Goal: Task Accomplishment & Management: Use online tool/utility

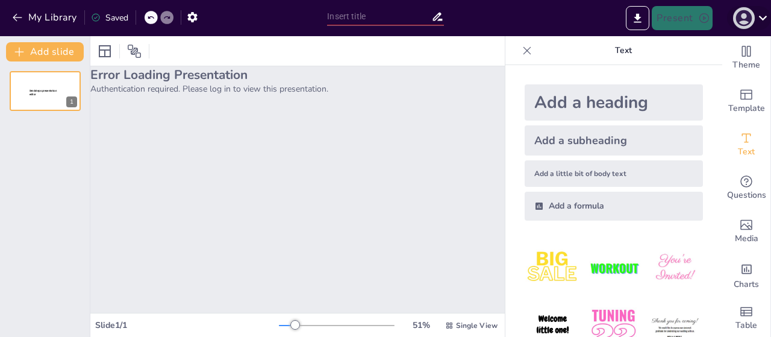
click at [744, 19] on icon "button" at bounding box center [743, 17] width 19 height 19
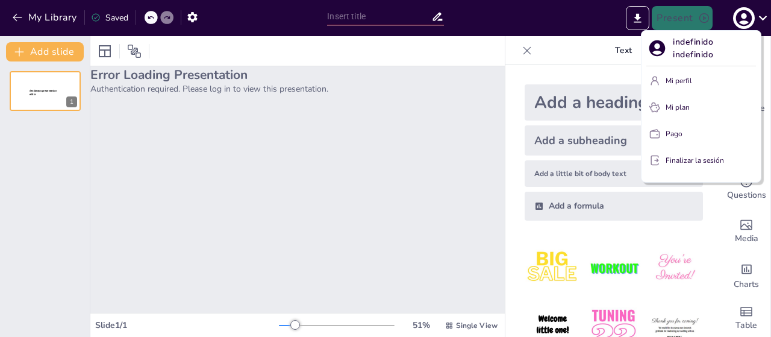
click at [673, 81] on font "Mi perfil" at bounding box center [678, 81] width 26 height 10
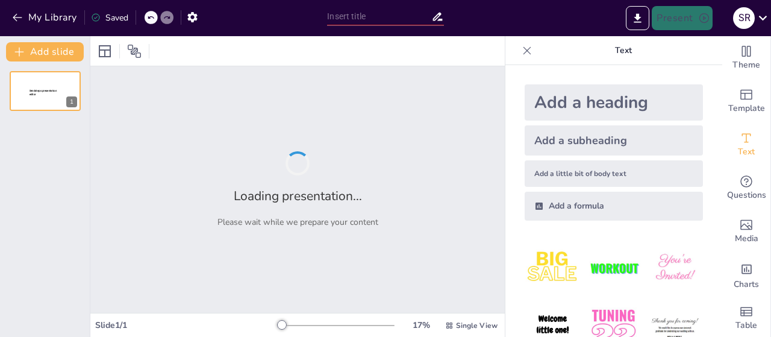
type input "Comida Saludable: Clave para el Éxito Escolar en Primer Grado"
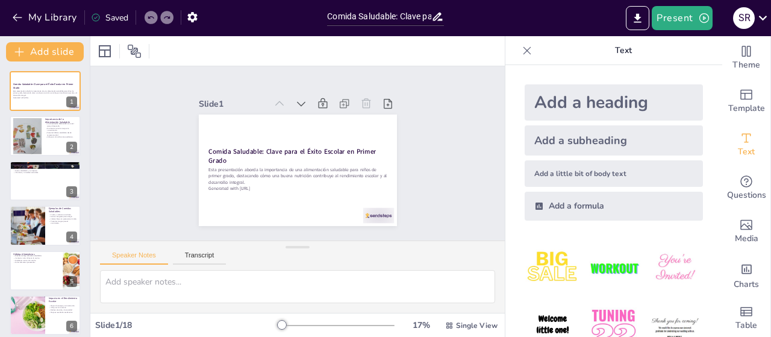
checkbox input "true"
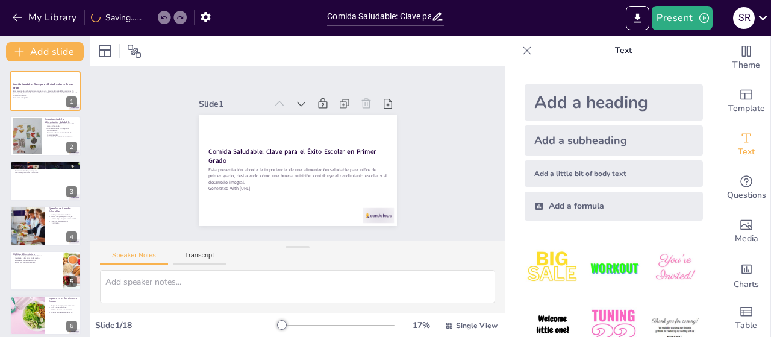
checkbox input "true"
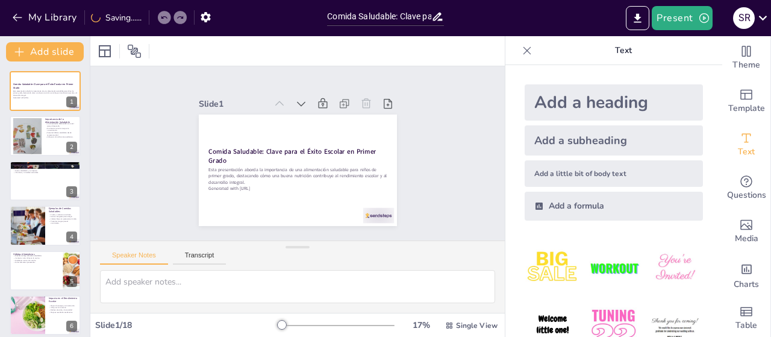
checkbox input "true"
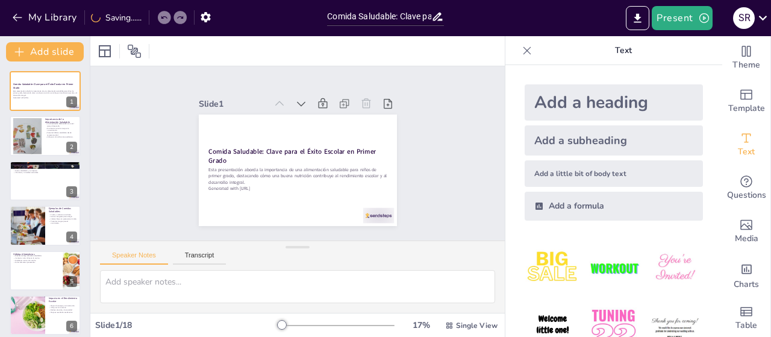
checkbox input "true"
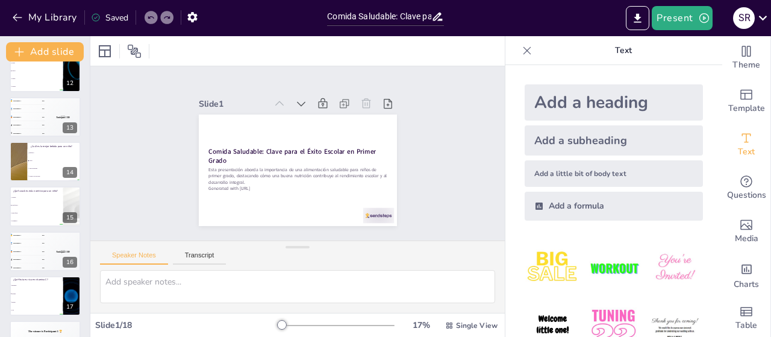
scroll to position [545, 0]
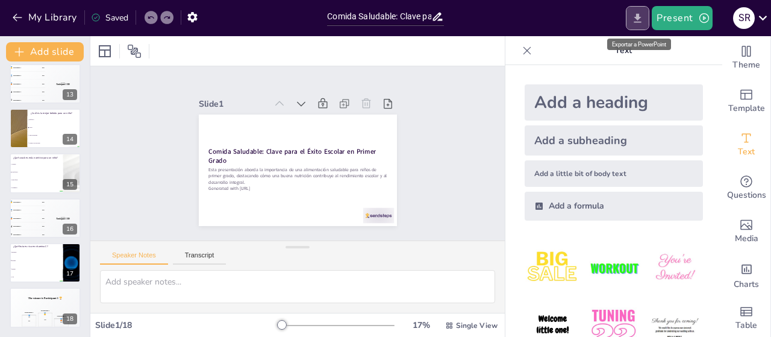
click at [639, 15] on icon "Export to PowerPoint" at bounding box center [637, 17] width 7 height 9
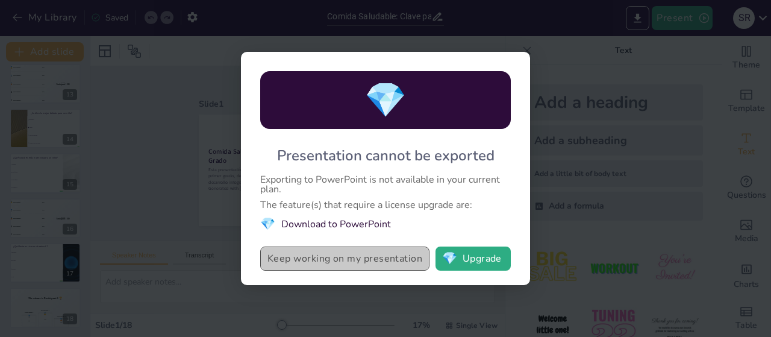
click at [306, 260] on button "Keep working on my presentation" at bounding box center [344, 258] width 169 height 24
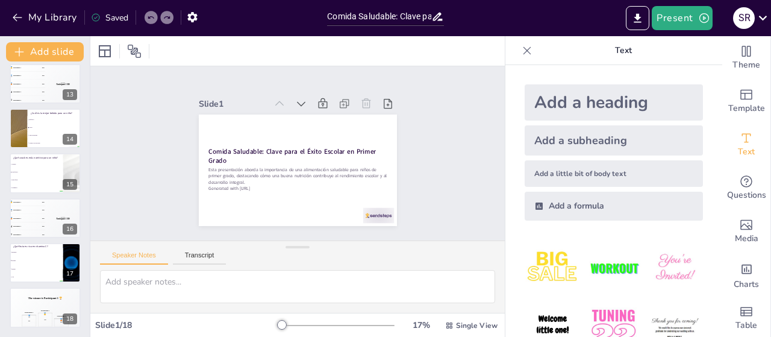
scroll to position [12, 0]
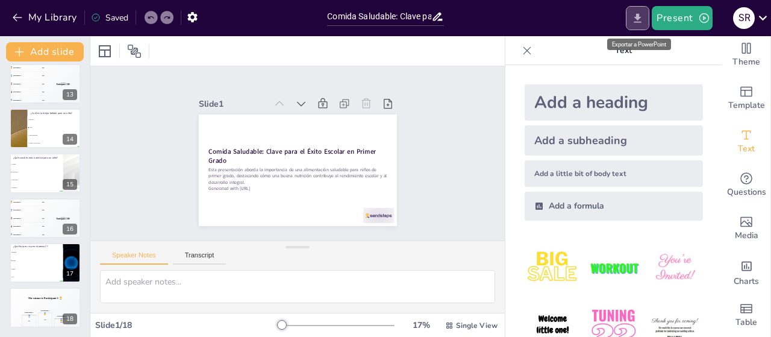
click at [638, 17] on icon "Export to PowerPoint" at bounding box center [637, 17] width 7 height 9
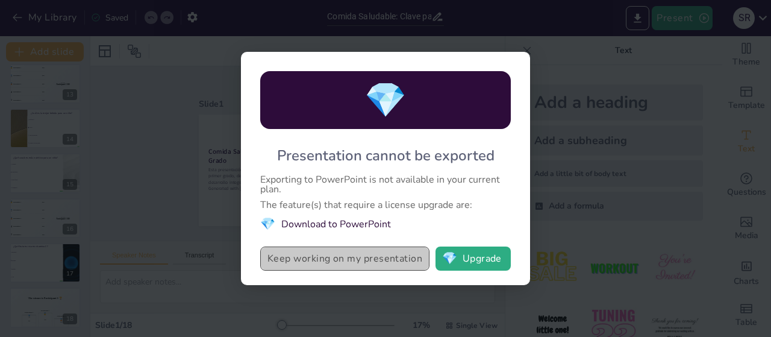
click at [397, 254] on button "Keep working on my presentation" at bounding box center [344, 258] width 169 height 24
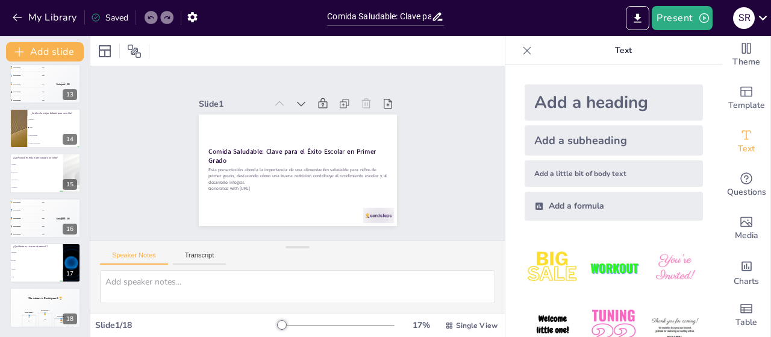
checkbox input "true"
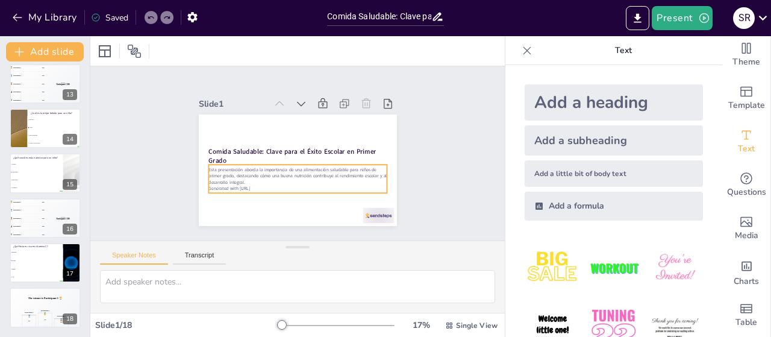
checkbox input "true"
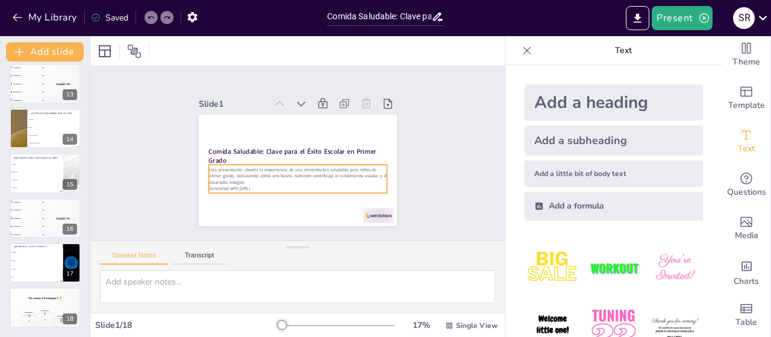
checkbox input "true"
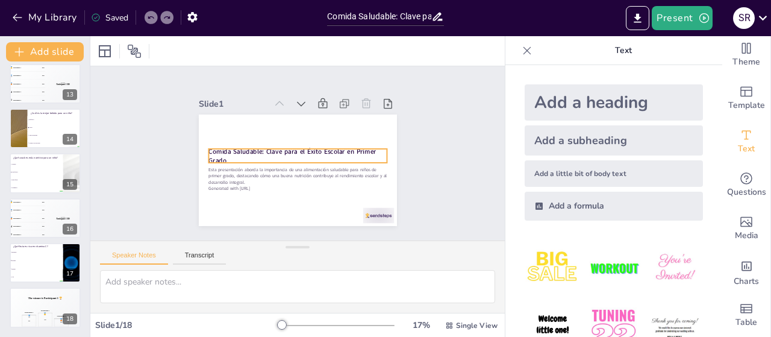
checkbox input "true"
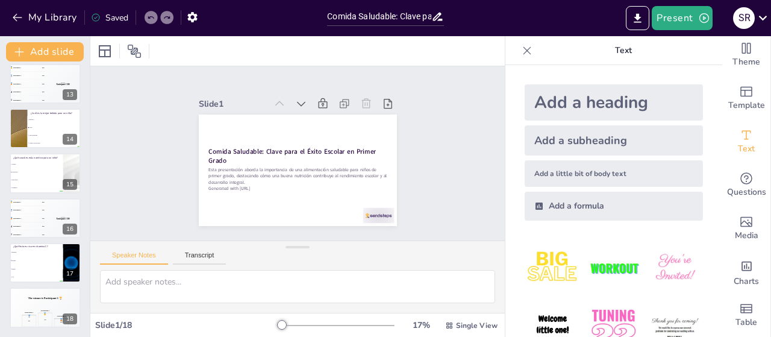
checkbox input "true"
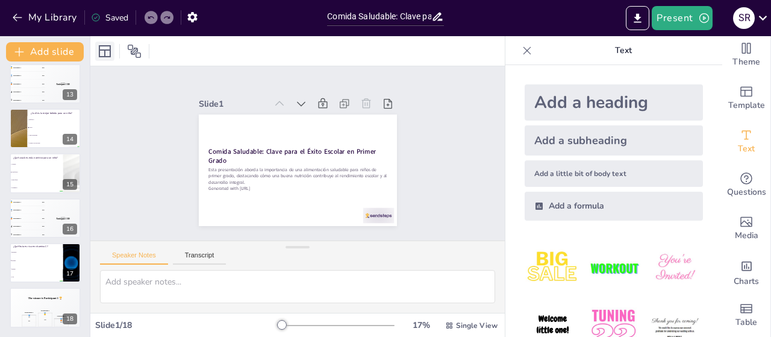
click at [107, 54] on icon at bounding box center [105, 51] width 14 height 14
checkbox input "true"
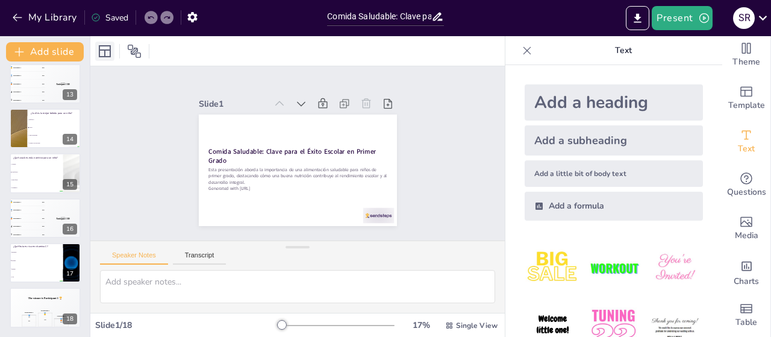
checkbox input "true"
click at [107, 54] on icon at bounding box center [105, 51] width 14 height 14
checkbox input "true"
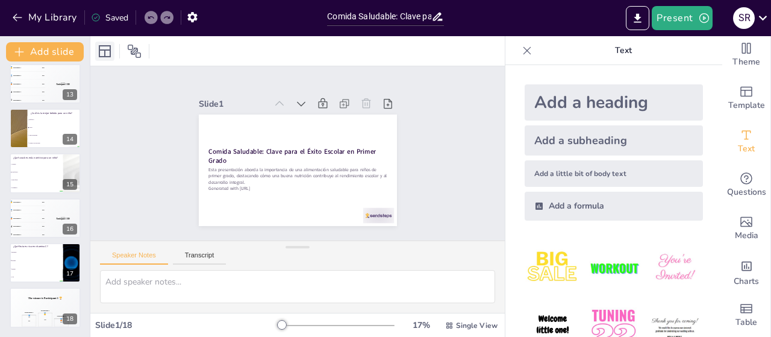
checkbox input "true"
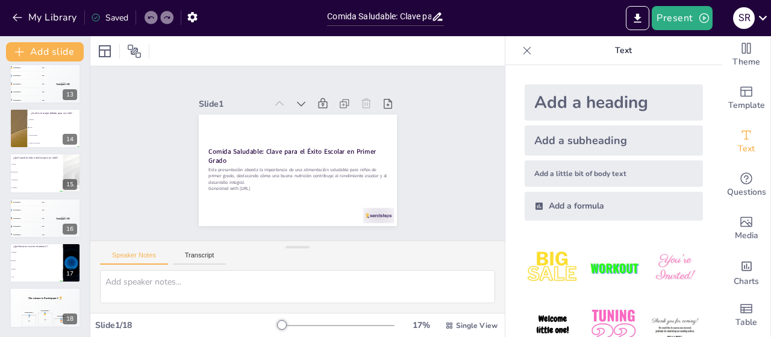
checkbox input "true"
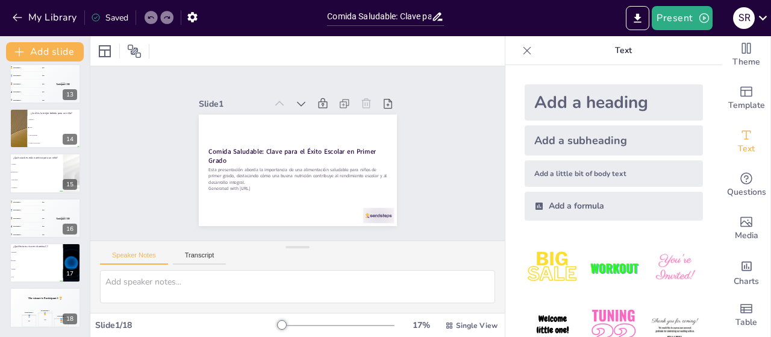
checkbox input "true"
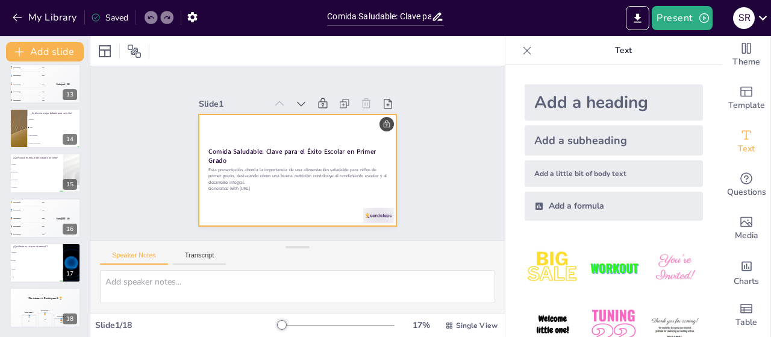
checkbox input "true"
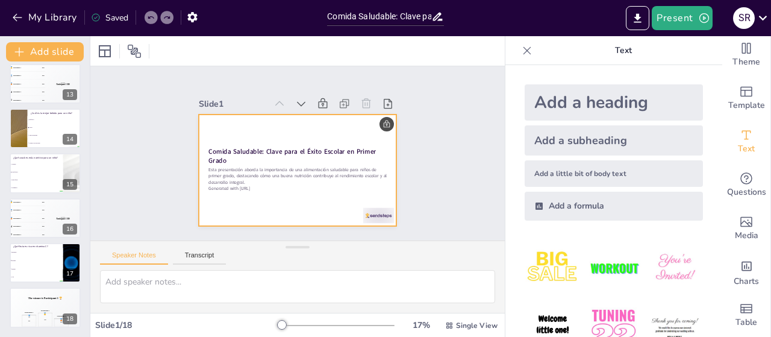
checkbox input "true"
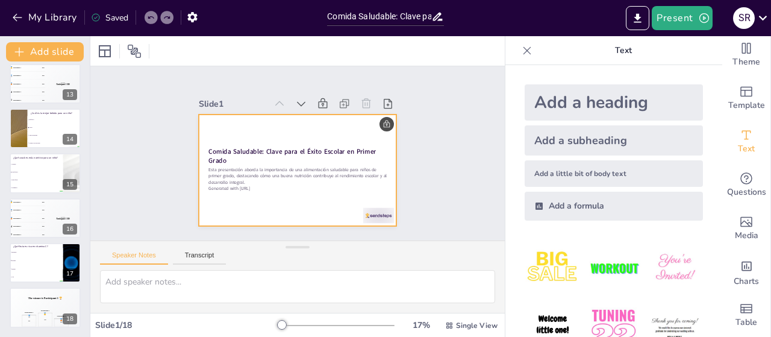
checkbox input "true"
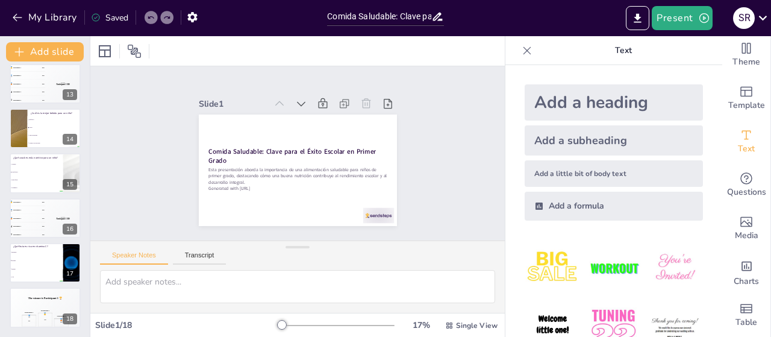
checkbox input "true"
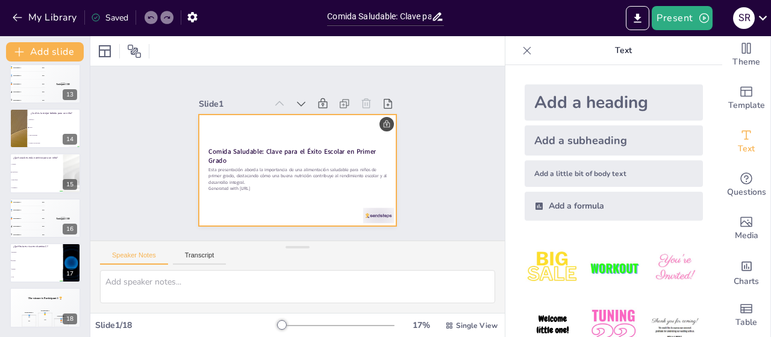
checkbox input "true"
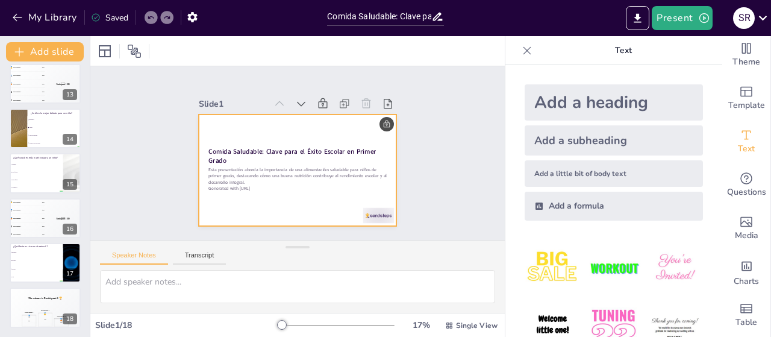
checkbox input "true"
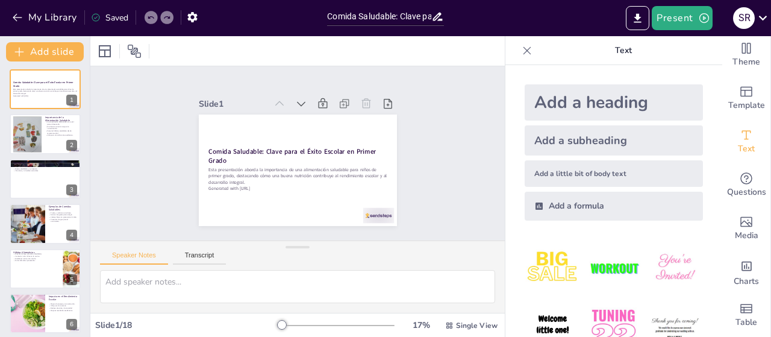
scroll to position [0, 0]
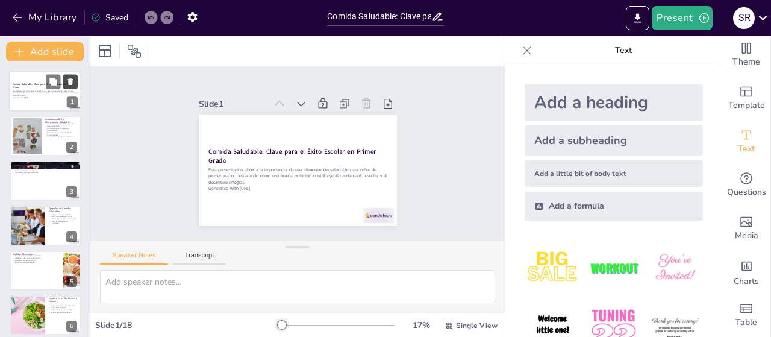
drag, startPoint x: 87, startPoint y: 273, endPoint x: 75, endPoint y: 79, distance: 194.2
click at [75, 79] on button at bounding box center [70, 81] width 14 height 14
type textarea "La alimentación balanceada es esencial para el crecimiento y desarrollo de los …"
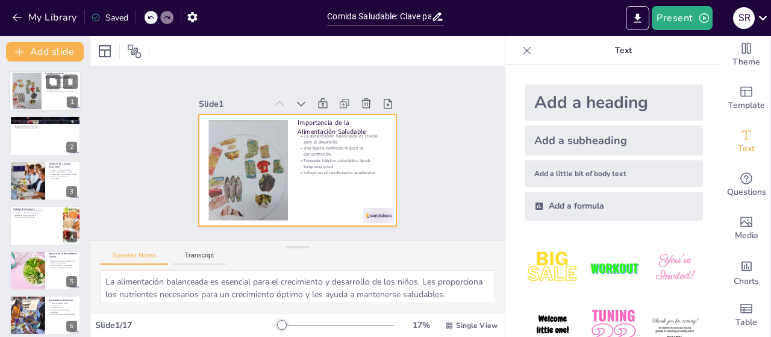
checkbox input "true"
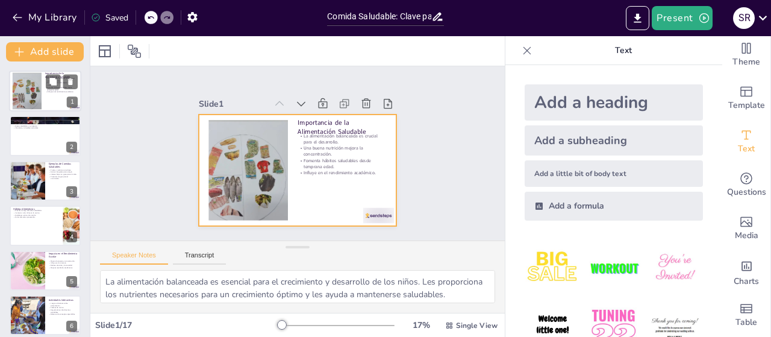
checkbox input "true"
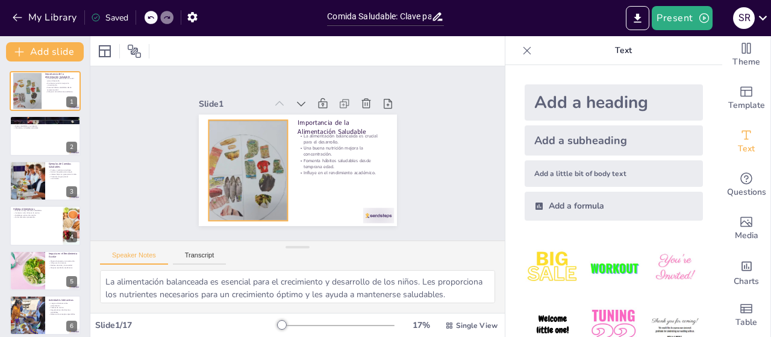
checkbox input "true"
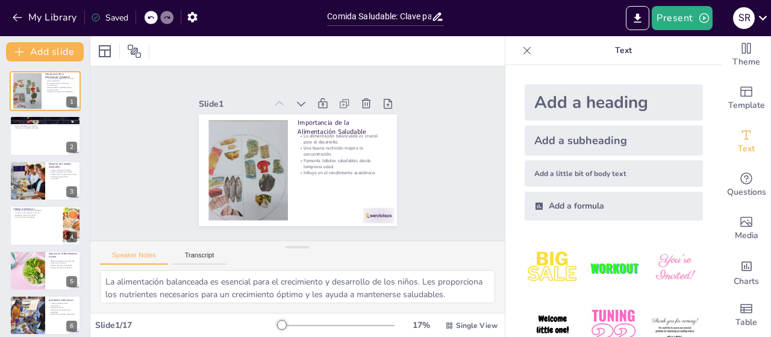
checkbox input "true"
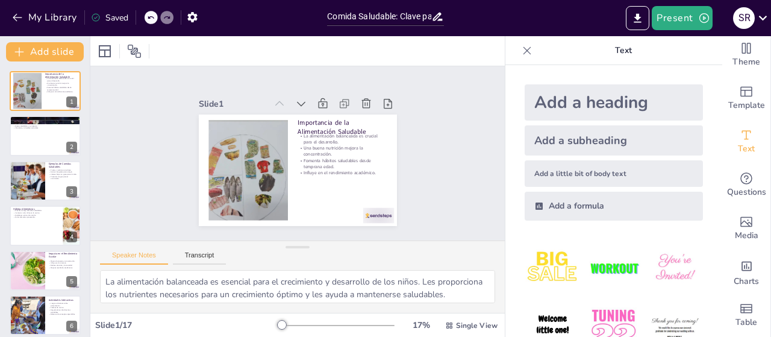
checkbox input "true"
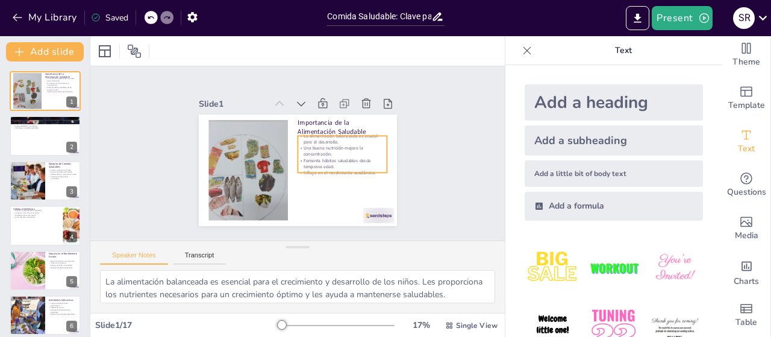
checkbox input "true"
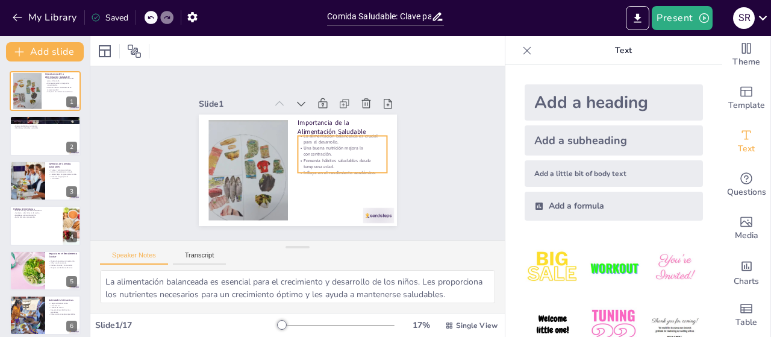
checkbox input "true"
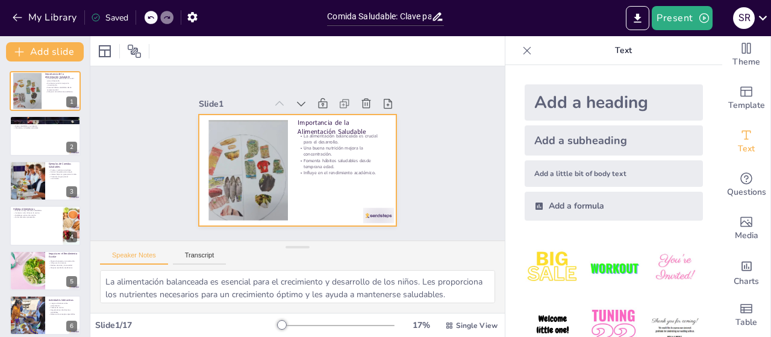
checkbox input "true"
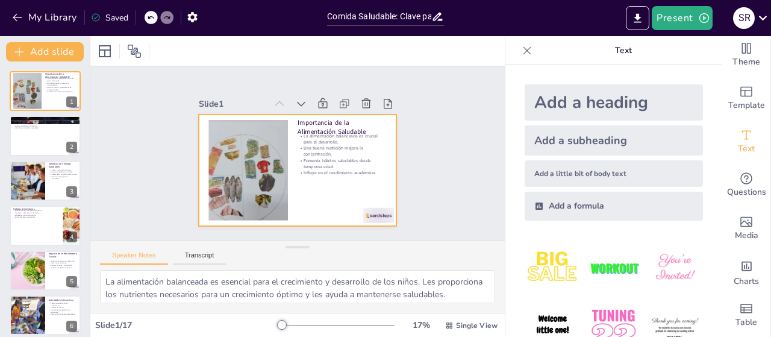
checkbox input "true"
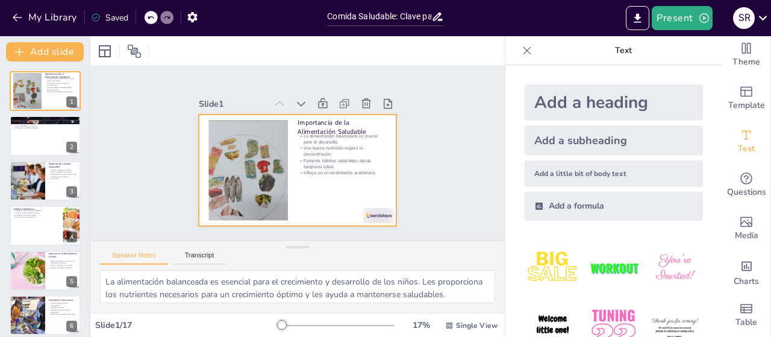
checkbox input "true"
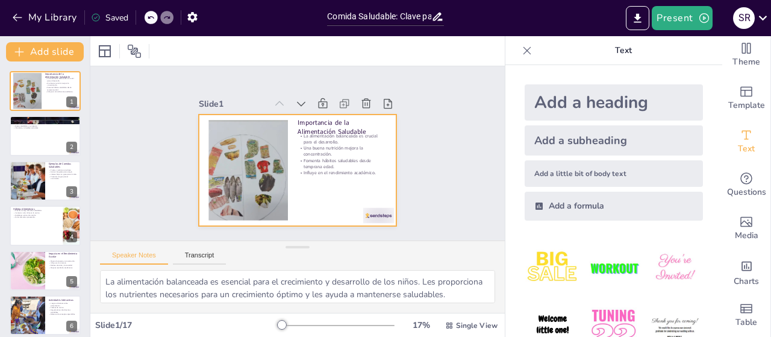
checkbox input "true"
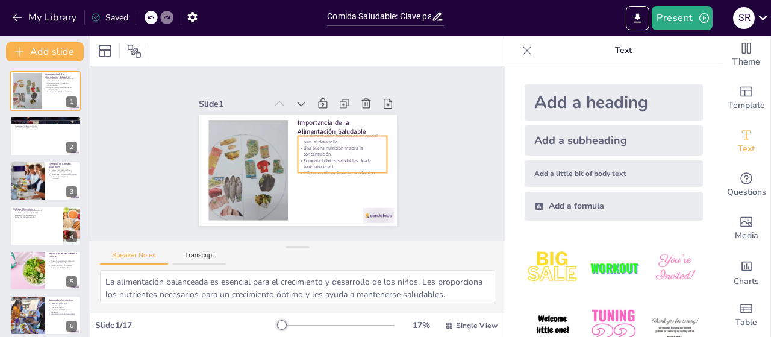
checkbox input "true"
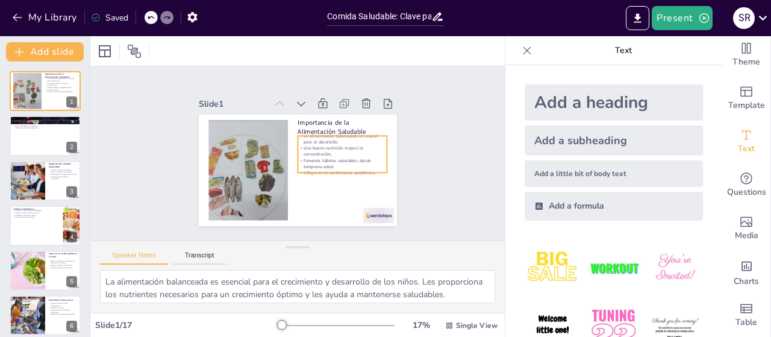
checkbox input "true"
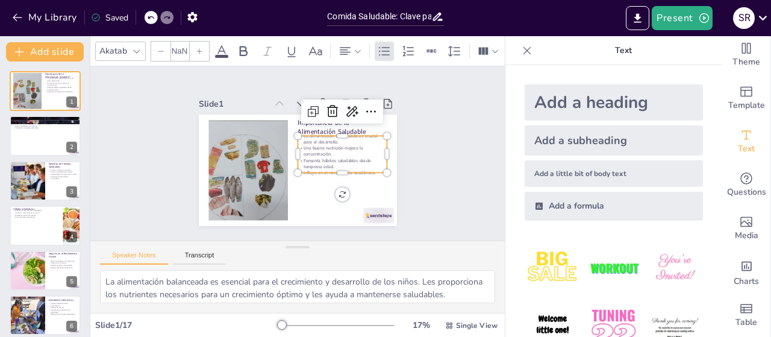
checkbox input "true"
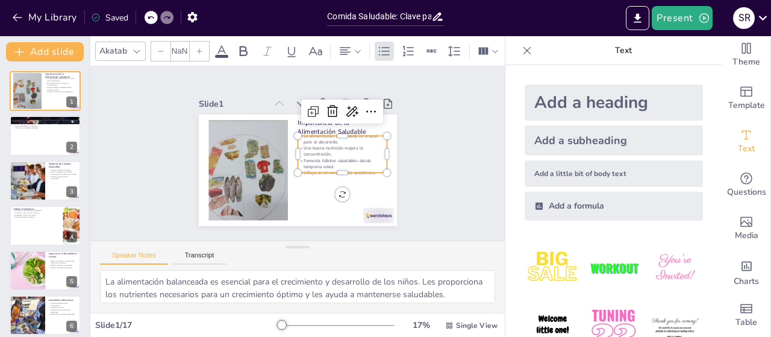
type input "32"
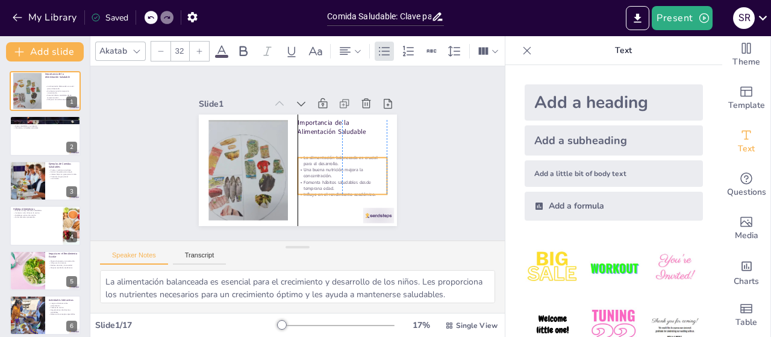
checkbox input "true"
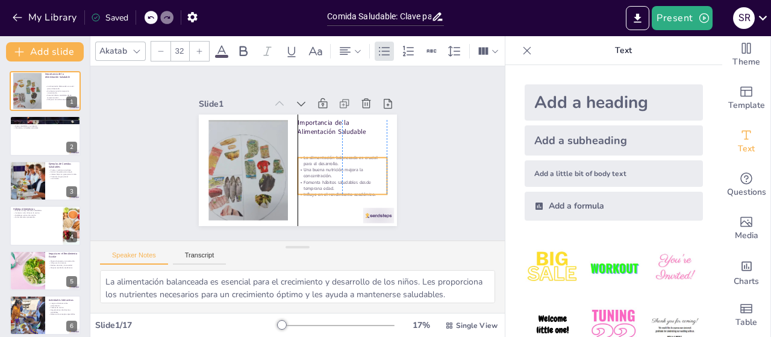
drag, startPoint x: 344, startPoint y: 144, endPoint x: 341, endPoint y: 167, distance: 23.1
click at [341, 167] on p "Una buena nutrición mejora la concentración." at bounding box center [340, 177] width 90 height 22
checkbox input "true"
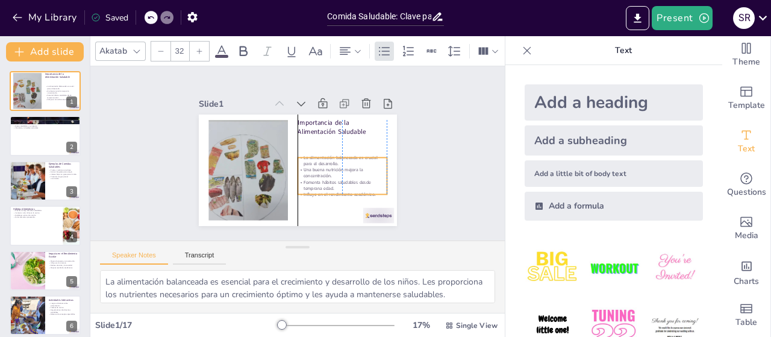
checkbox input "true"
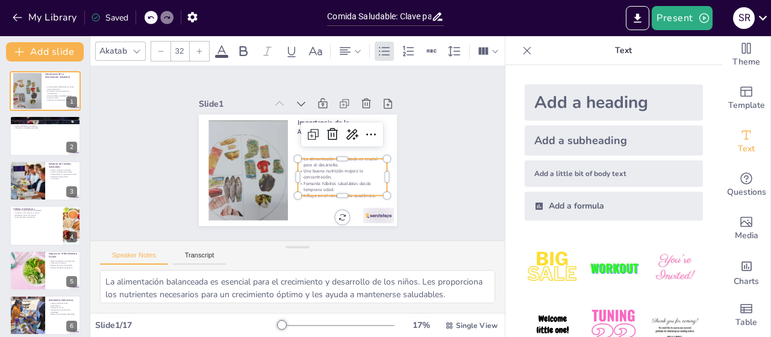
checkbox input "true"
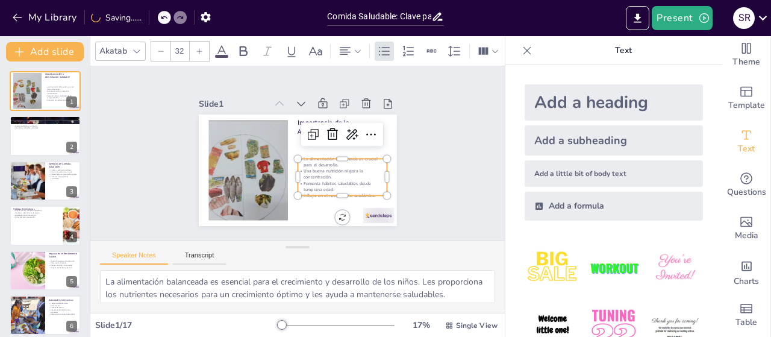
checkbox input "true"
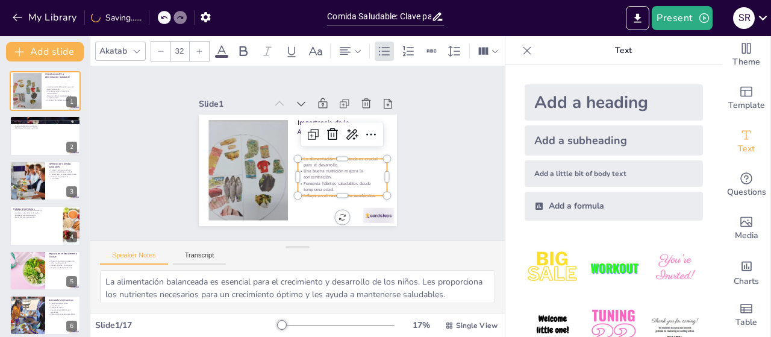
checkbox input "true"
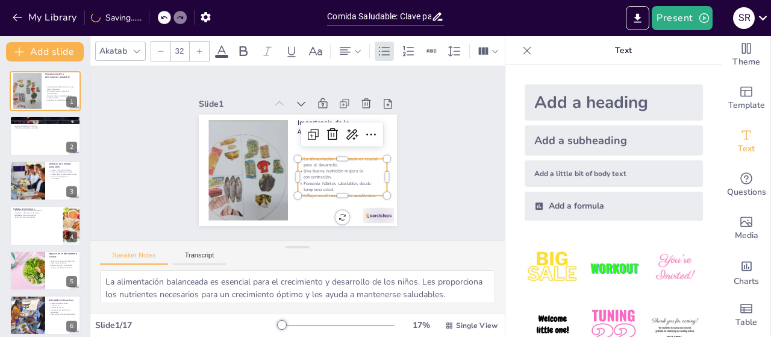
checkbox input "true"
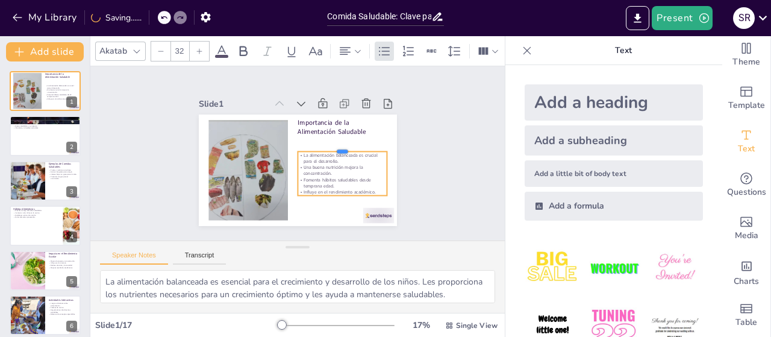
drag, startPoint x: 331, startPoint y: 152, endPoint x: 331, endPoint y: 145, distance: 7.2
click at [331, 145] on div at bounding box center [342, 151] width 90 height 19
click at [335, 186] on div at bounding box center [365, 147] width 60 height 78
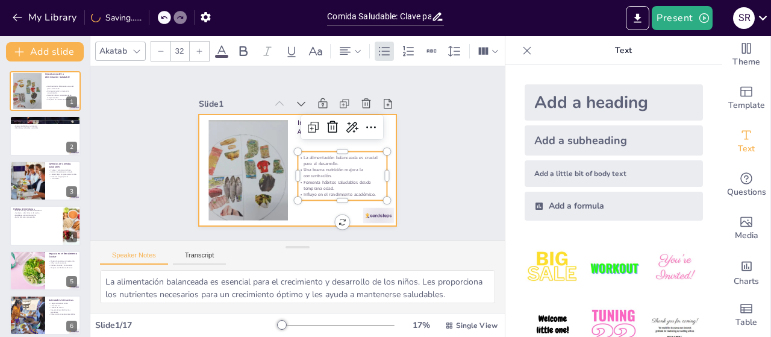
click at [312, 204] on div at bounding box center [295, 169] width 208 height 131
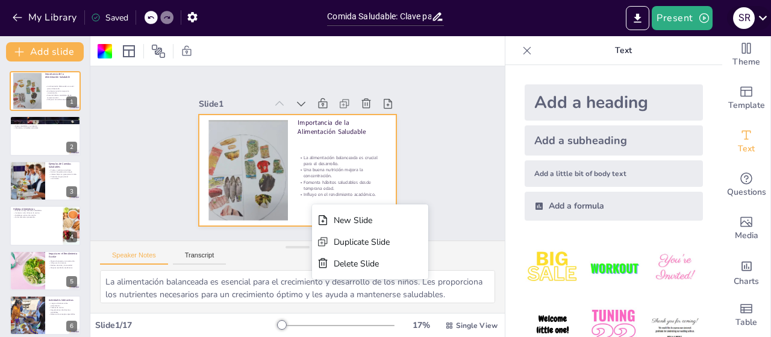
click at [763, 19] on icon at bounding box center [763, 18] width 8 height 5
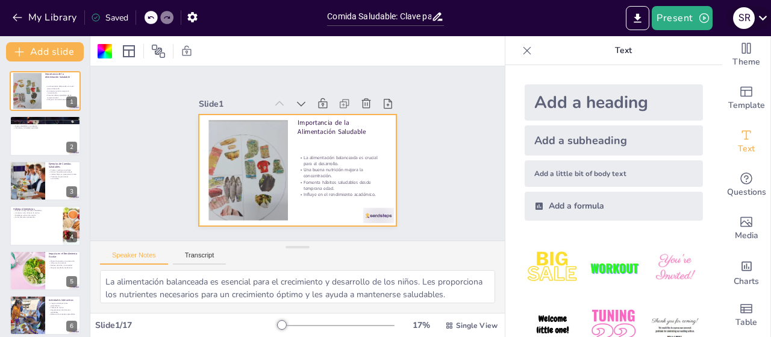
click at [759, 17] on icon at bounding box center [762, 18] width 16 height 16
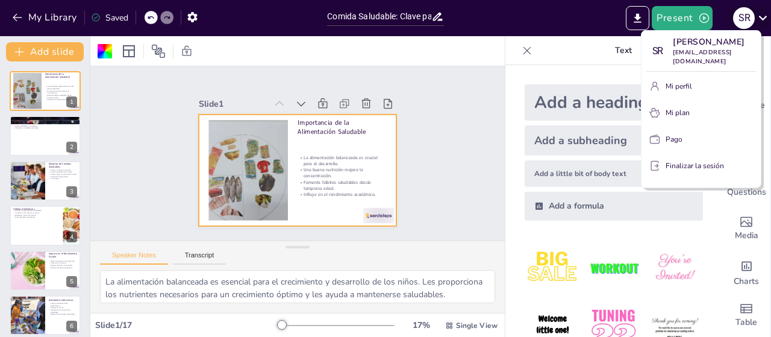
click at [759, 17] on div at bounding box center [385, 168] width 771 height 337
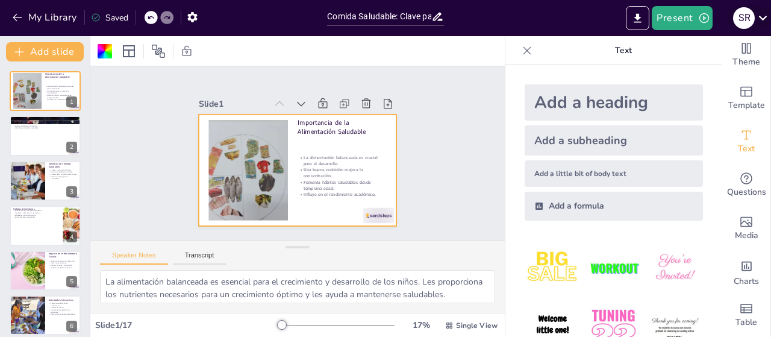
click at [759, 17] on div at bounding box center [385, 168] width 771 height 337
